Goal: Information Seeking & Learning: Learn about a topic

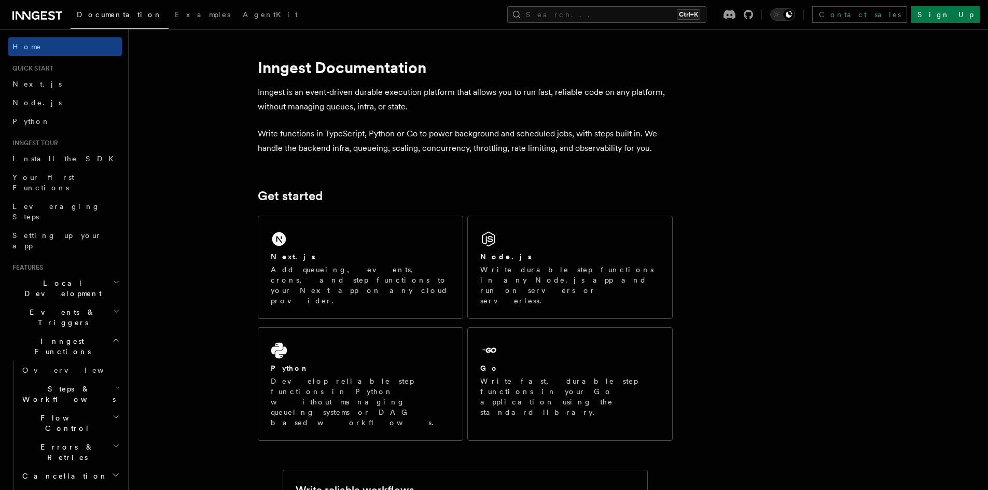
click at [337, 148] on p "Write functions in TypeScript, Python or Go to power background and scheduled j…" at bounding box center [465, 141] width 415 height 29
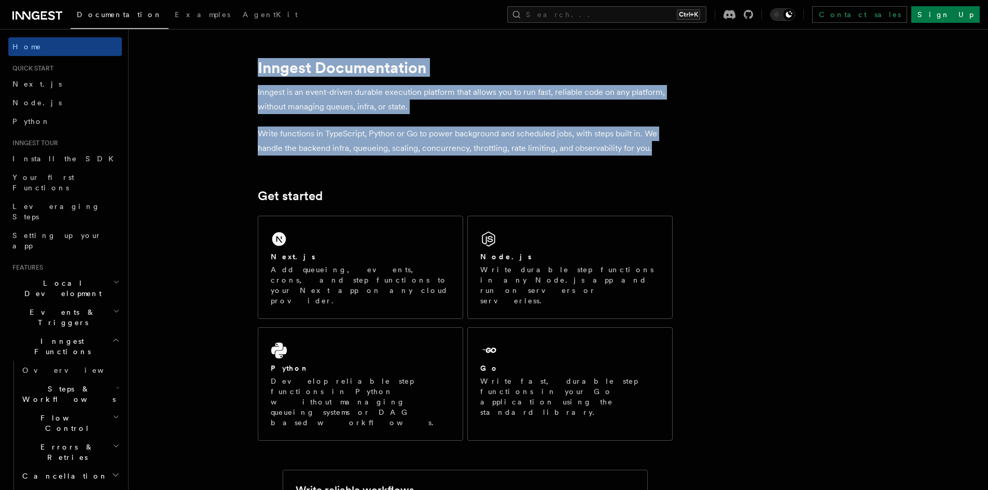
drag, startPoint x: 657, startPoint y: 147, endPoint x: 251, endPoint y: 62, distance: 414.3
click at [280, 104] on p "Inngest is an event-driven durable execution platform that allows you to run fa…" at bounding box center [465, 99] width 415 height 29
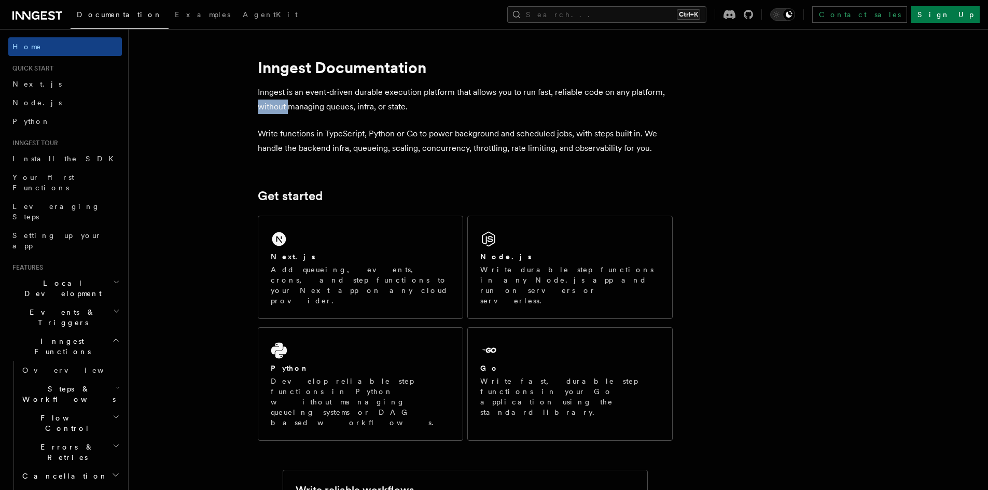
click at [280, 104] on p "Inngest is an event-driven durable execution platform that allows you to run fa…" at bounding box center [465, 99] width 415 height 29
click at [300, 106] on p "Inngest is an event-driven durable execution platform that allows you to run fa…" at bounding box center [465, 99] width 415 height 29
click at [301, 106] on p "Inngest is an event-driven durable execution platform that allows you to run fa…" at bounding box center [465, 99] width 415 height 29
click at [404, 108] on p "Inngest is an event-driven durable execution platform that allows you to run fa…" at bounding box center [465, 99] width 415 height 29
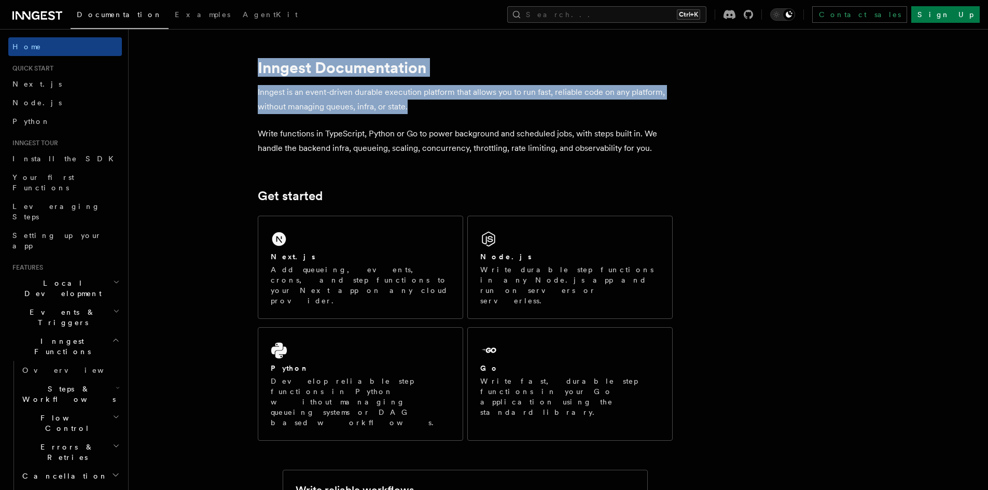
drag, startPoint x: 414, startPoint y: 107, endPoint x: 257, endPoint y: 71, distance: 161.6
drag, startPoint x: 415, startPoint y: 106, endPoint x: 257, endPoint y: 54, distance: 165.9
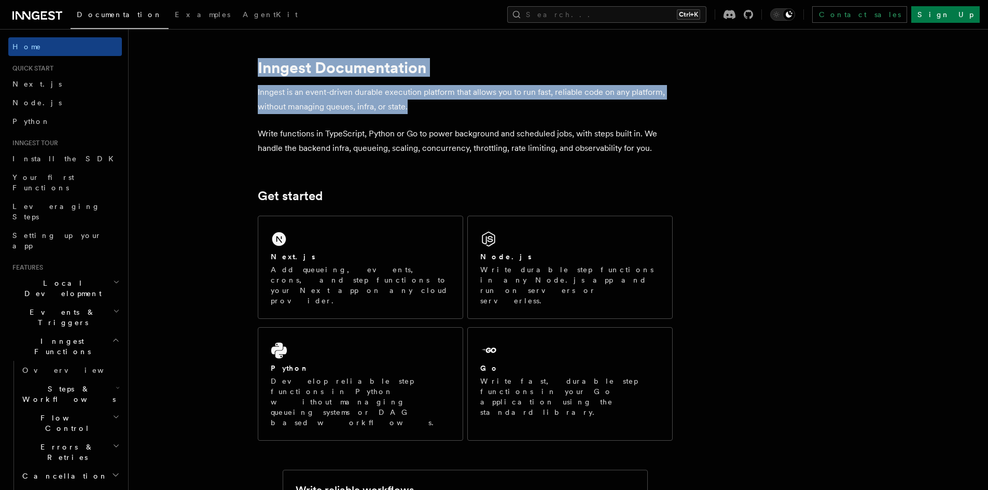
drag, startPoint x: 293, startPoint y: 67, endPoint x: 414, endPoint y: 104, distance: 125.8
click at [412, 110] on p "Inngest is an event-driven durable execution platform that allows you to run fa…" at bounding box center [465, 99] width 415 height 29
drag, startPoint x: 412, startPoint y: 110, endPoint x: 226, endPoint y: 73, distance: 189.9
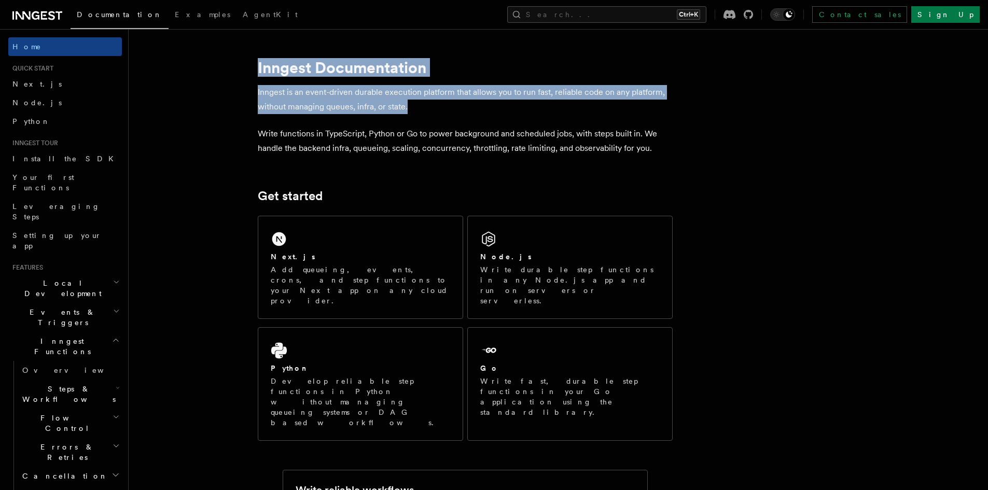
click at [310, 105] on p "Inngest is an event-driven durable execution platform that allows you to run fa…" at bounding box center [465, 99] width 415 height 29
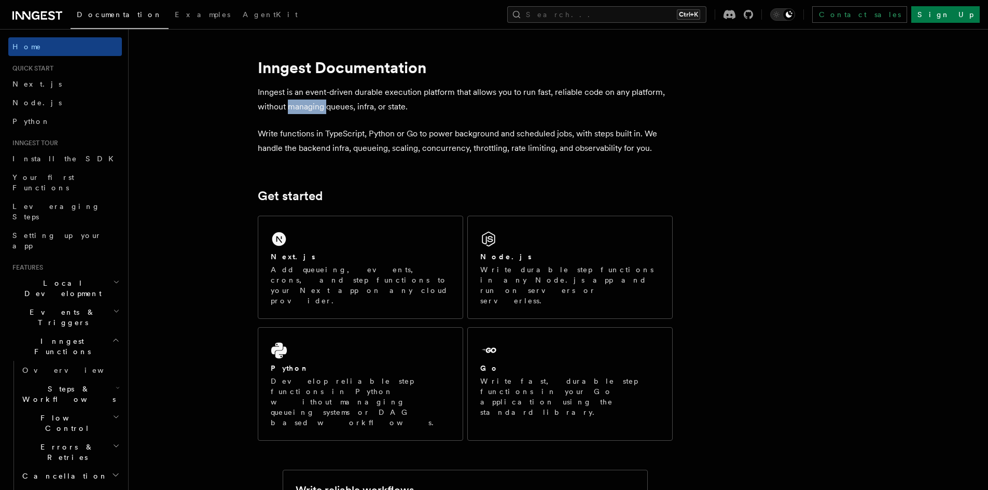
click at [310, 105] on p "Inngest is an event-driven durable execution platform that allows you to run fa…" at bounding box center [465, 99] width 415 height 29
click at [409, 108] on p "Inngest is an event-driven durable execution platform that allows you to run fa…" at bounding box center [465, 99] width 415 height 29
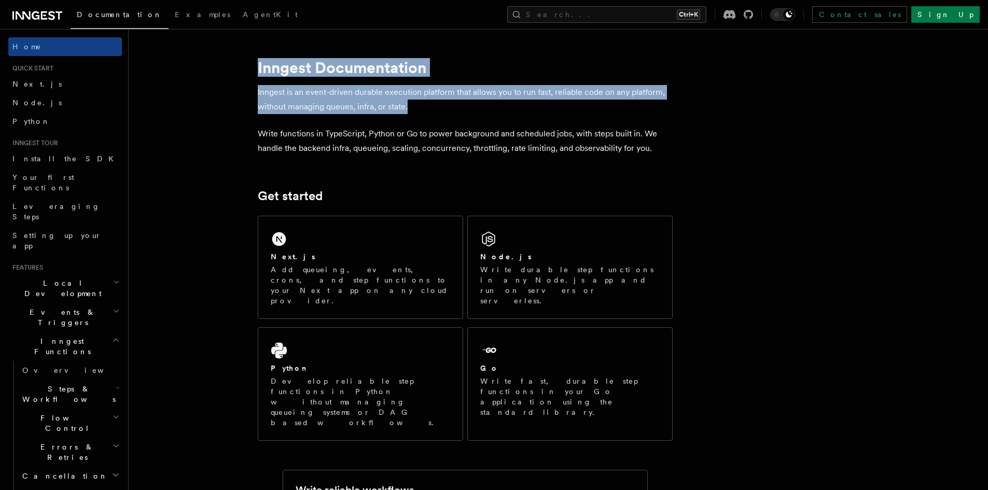
drag, startPoint x: 412, startPoint y: 107, endPoint x: 260, endPoint y: 69, distance: 157.2
click at [259, 69] on h1 "Inngest Documentation" at bounding box center [465, 67] width 415 height 19
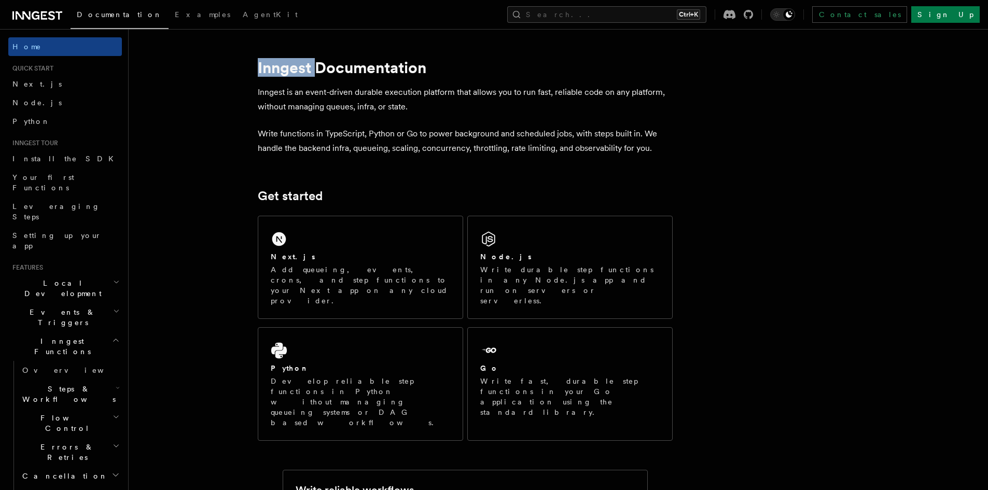
click at [259, 69] on h1 "Inngest Documentation" at bounding box center [465, 67] width 415 height 19
click at [414, 113] on p "Inngest is an event-driven durable execution platform that allows you to run fa…" at bounding box center [465, 99] width 415 height 29
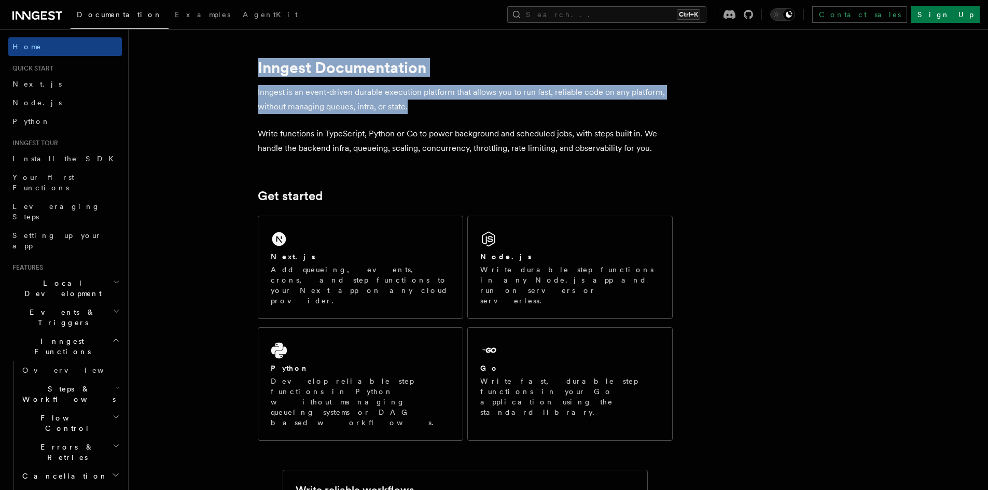
drag, startPoint x: 413, startPoint y: 110, endPoint x: 250, endPoint y: 71, distance: 167.5
click at [403, 107] on p "Inngest is an event-driven durable execution platform that allows you to run fa…" at bounding box center [465, 99] width 415 height 29
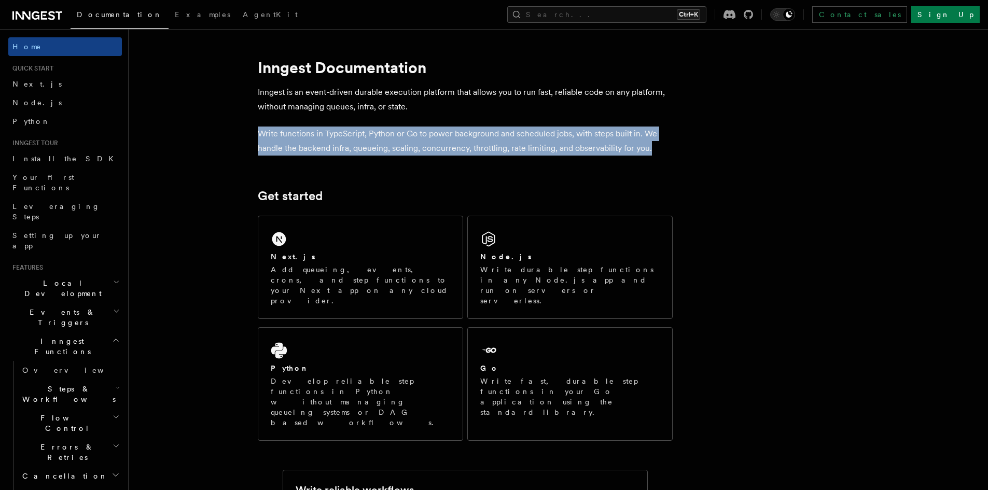
drag, startPoint x: 257, startPoint y: 129, endPoint x: 649, endPoint y: 152, distance: 392.1
click at [649, 152] on p "Write functions in TypeScript, Python or Go to power background and scheduled j…" at bounding box center [465, 141] width 415 height 29
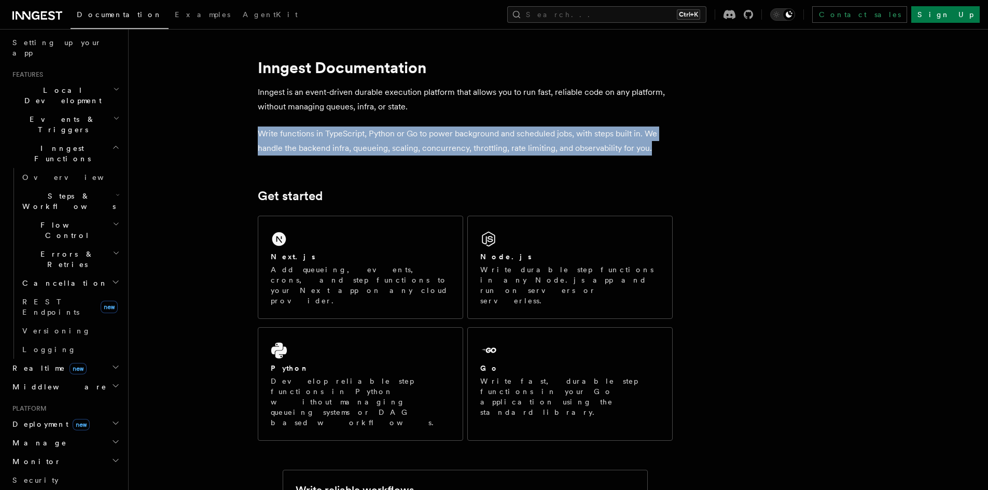
scroll to position [196, 0]
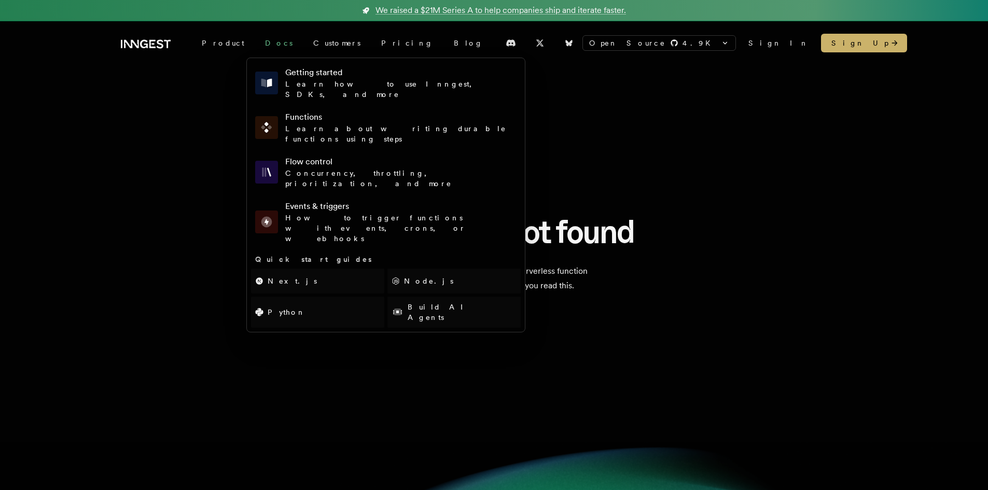
click at [263, 44] on link "Docs" at bounding box center [279, 43] width 48 height 19
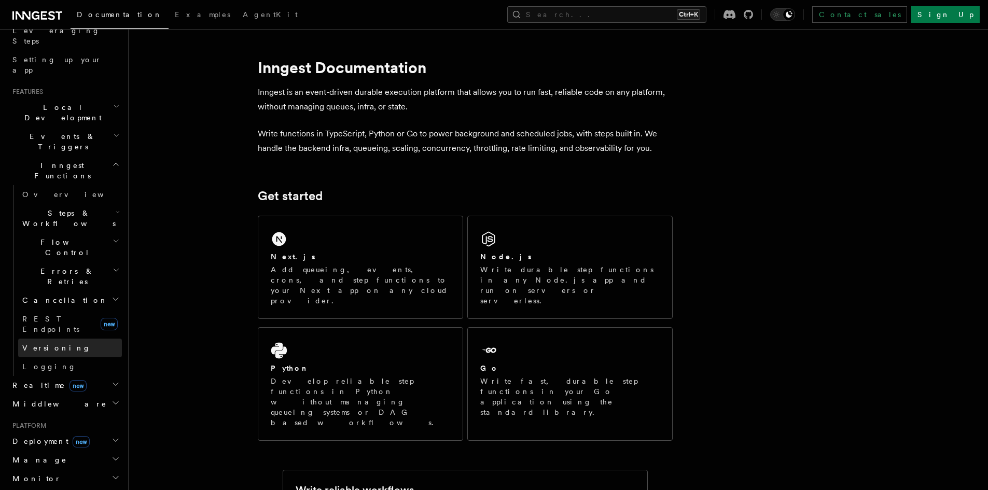
scroll to position [151, 0]
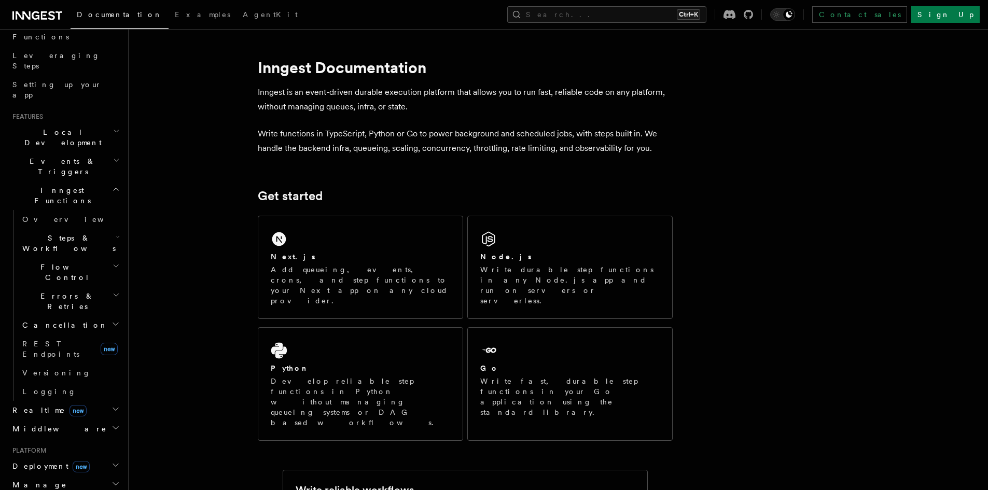
click at [66, 258] on h2 "Flow Control" at bounding box center [70, 272] width 104 height 29
click at [65, 233] on span "Steps & Workflows" at bounding box center [66, 243] width 97 height 21
click at [58, 233] on span "Steps & Workflows" at bounding box center [66, 243] width 97 height 21
click at [67, 185] on span "Inngest Functions" at bounding box center [60, 195] width 104 height 21
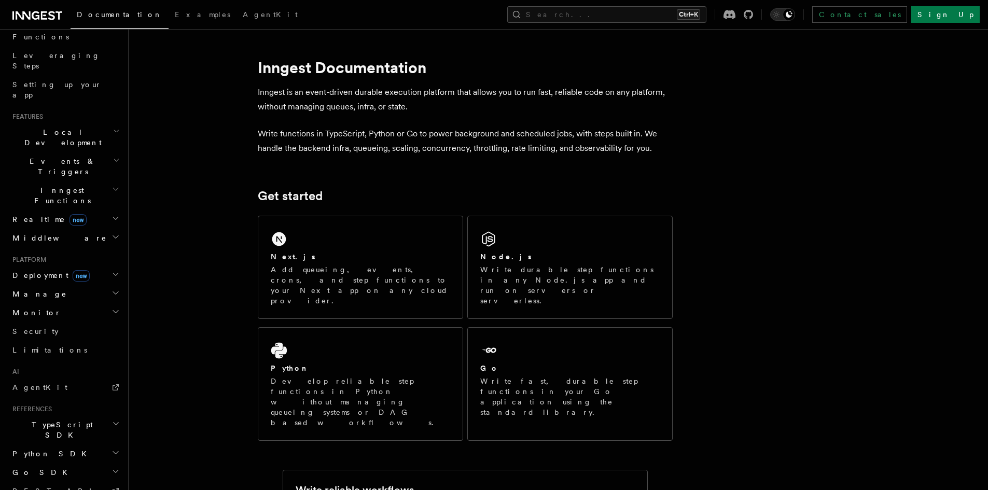
click at [67, 185] on span "Inngest Functions" at bounding box center [60, 195] width 104 height 21
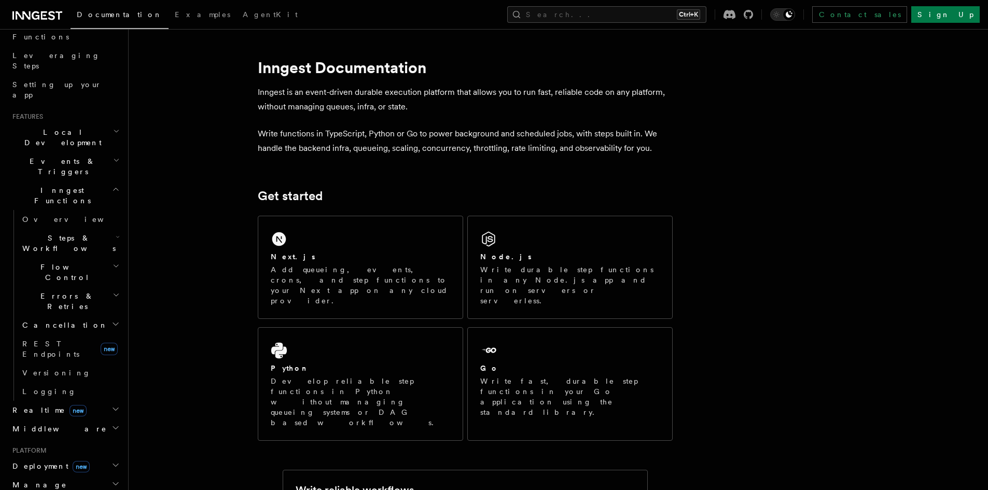
click at [123, 19] on link "Documentation" at bounding box center [120, 16] width 98 height 26
click at [175, 16] on span "Examples" at bounding box center [202, 14] width 55 height 8
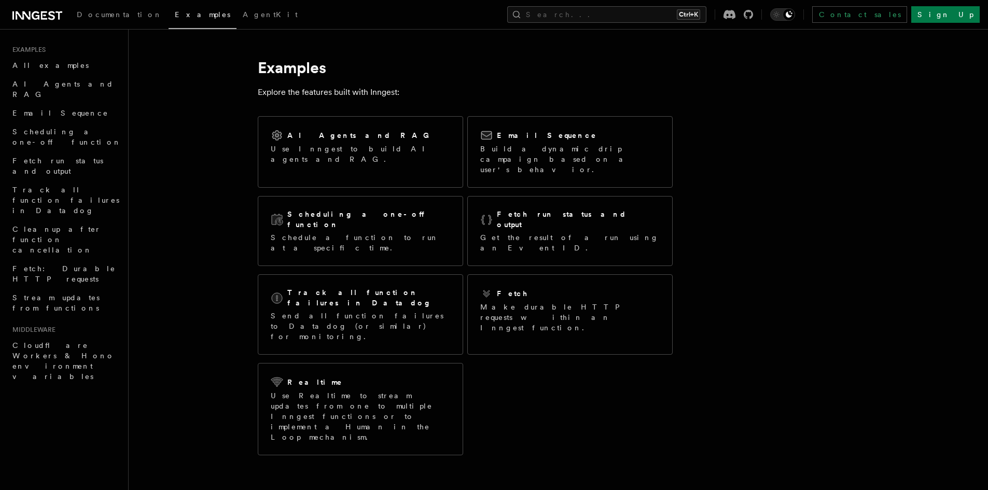
click at [38, 18] on icon at bounding box center [36, 15] width 8 height 8
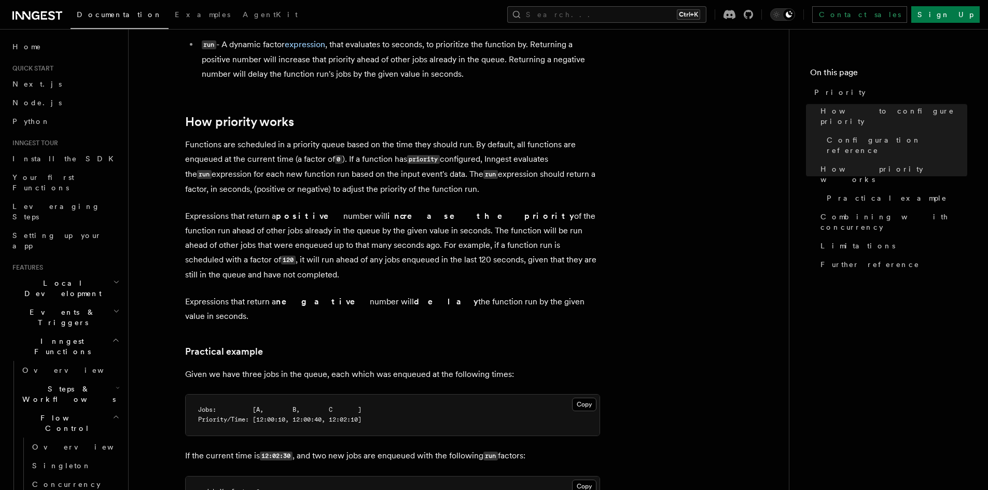
scroll to position [467, 0]
